Goal: Check status: Check status

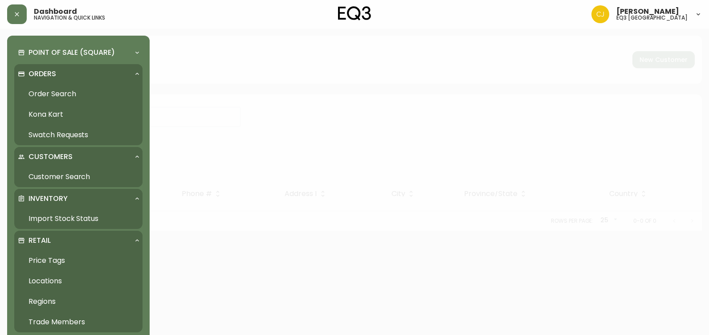
click at [51, 217] on link "Import Stock Status" at bounding box center [78, 218] width 128 height 20
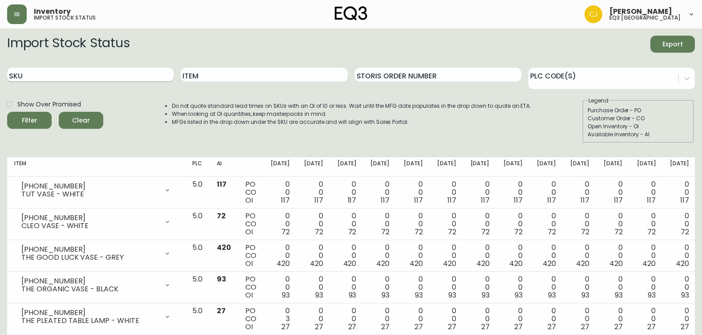
click at [100, 74] on input "SKU" at bounding box center [90, 75] width 167 height 14
paste input "3020-423-35-A"
click at [7, 112] on button "Filter" at bounding box center [29, 120] width 45 height 17
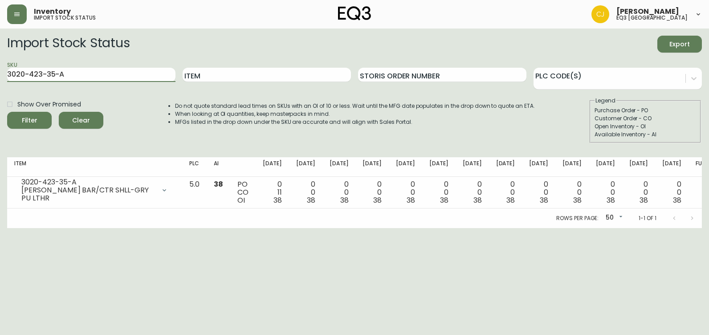
drag, startPoint x: 80, startPoint y: 72, endPoint x: -2, endPoint y: 52, distance: 83.8
click at [0, 52] on html "Inventory import stock status [PERSON_NAME] eq3 [GEOGRAPHIC_DATA] Import Stock …" at bounding box center [354, 114] width 709 height 228
click at [7, 112] on button "Filter" at bounding box center [29, 120] width 45 height 17
click at [0, 228] on html "Inventory import stock status [PERSON_NAME] eq3 [GEOGRAPHIC_DATA] Import Stock …" at bounding box center [354, 114] width 709 height 228
drag, startPoint x: 76, startPoint y: 69, endPoint x: -2, endPoint y: 81, distance: 78.4
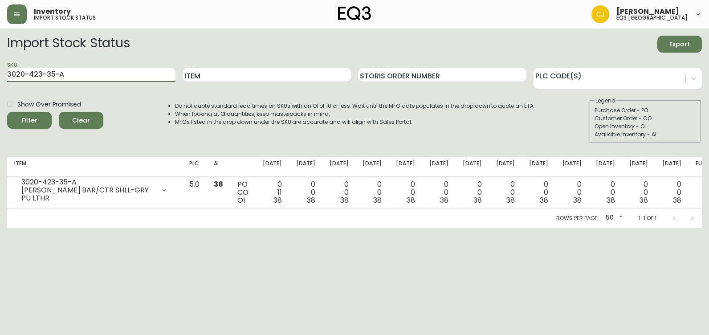
click at [0, 81] on html "Inventory import stock status [PERSON_NAME] eq3 [GEOGRAPHIC_DATA] Import Stock …" at bounding box center [354, 114] width 709 height 228
paste input "850-13"
type input "[PHONE_NUMBER]"
click at [7, 112] on button "Filter" at bounding box center [29, 120] width 45 height 17
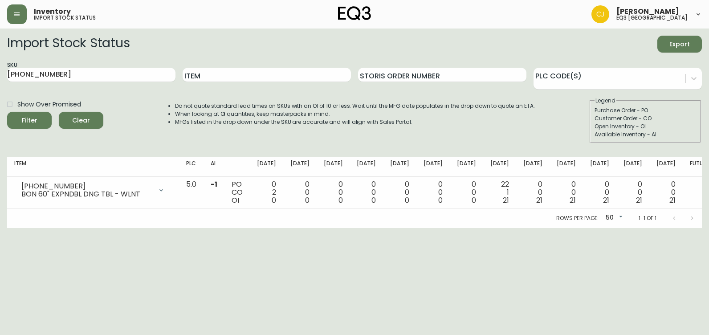
click at [26, 220] on div "Rows per page: 50 50 1-1 of 1" at bounding box center [354, 218] width 695 height 20
